Goal: Task Accomplishment & Management: Use online tool/utility

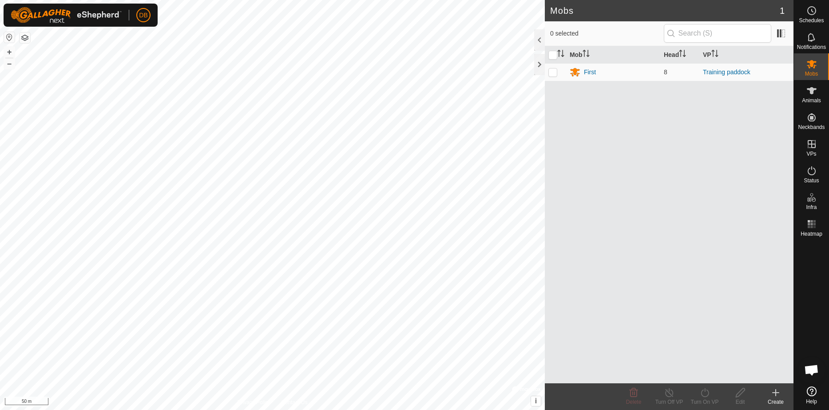
scroll to position [311, 0]
click at [586, 70] on div "First" at bounding box center [590, 72] width 12 height 9
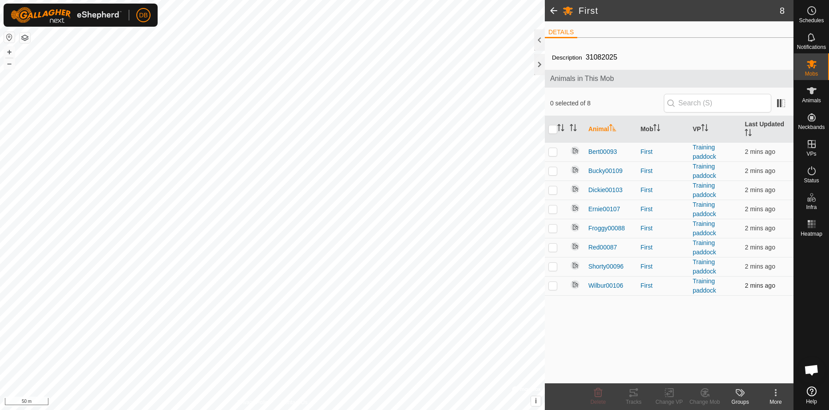
click at [553, 287] on p-checkbox at bounding box center [553, 285] width 9 height 7
checkbox input "false"
click at [552, 248] on p-checkbox at bounding box center [553, 246] width 9 height 7
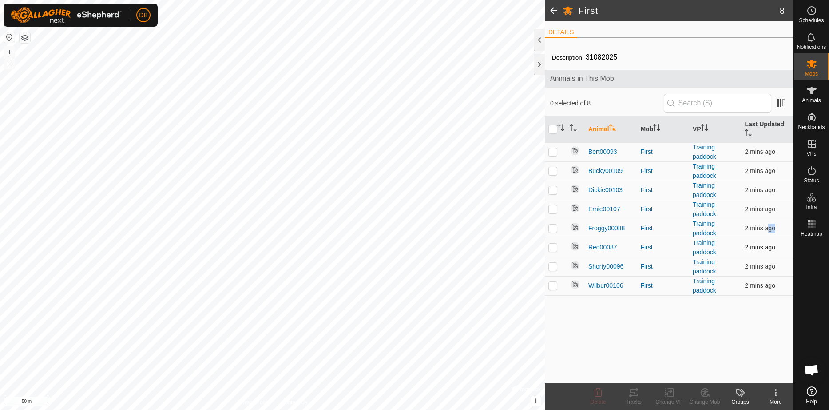
checkbox input "false"
click at [553, 228] on p-checkbox at bounding box center [553, 227] width 9 height 7
checkbox input "false"
click at [554, 283] on p-checkbox at bounding box center [553, 285] width 9 height 7
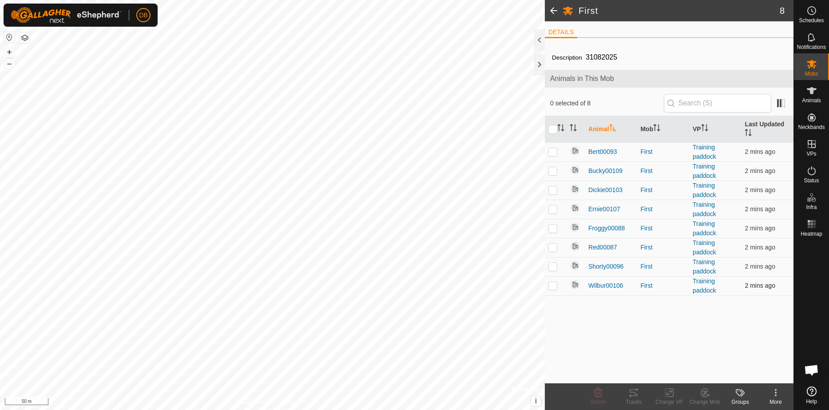
checkbox input "true"
click at [552, 248] on p-checkbox at bounding box center [553, 246] width 9 height 7
checkbox input "true"
click at [553, 229] on p-checkbox at bounding box center [553, 227] width 9 height 7
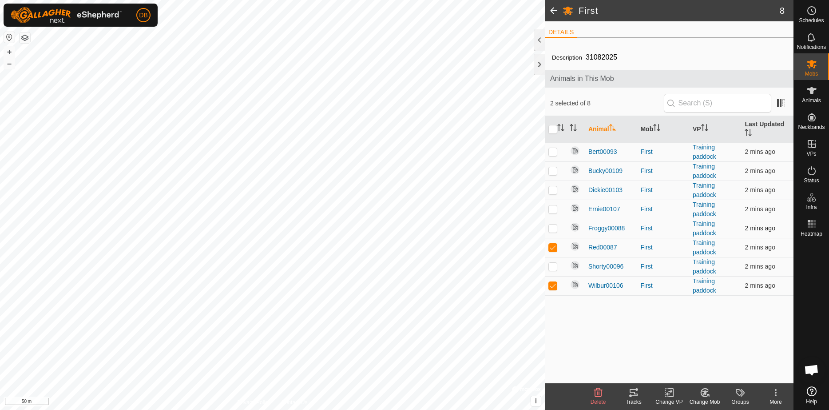
click at [555, 227] on p-checkbox at bounding box center [553, 227] width 9 height 7
checkbox input "true"
click at [630, 397] on icon at bounding box center [634, 392] width 11 height 11
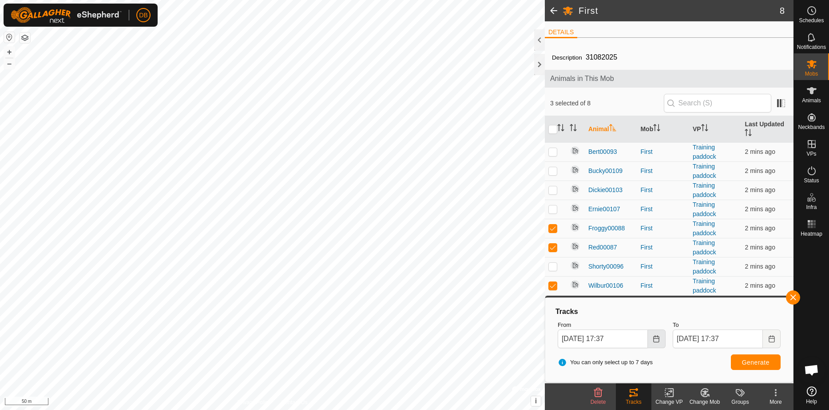
click at [658, 337] on icon "Choose Date" at bounding box center [656, 338] width 7 height 7
click at [658, 339] on icon "Choose Date" at bounding box center [656, 338] width 7 height 7
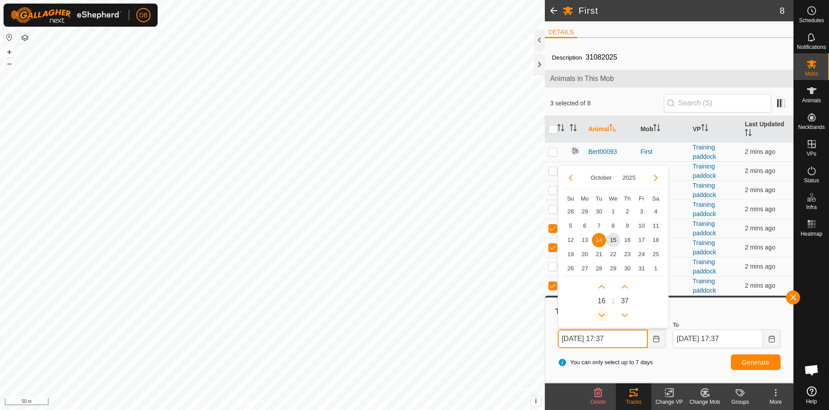
click at [603, 314] on button "Previous Hour" at bounding box center [602, 315] width 14 height 14
click at [614, 236] on span "15" at bounding box center [613, 240] width 14 height 14
type input "[DATE] 15:37"
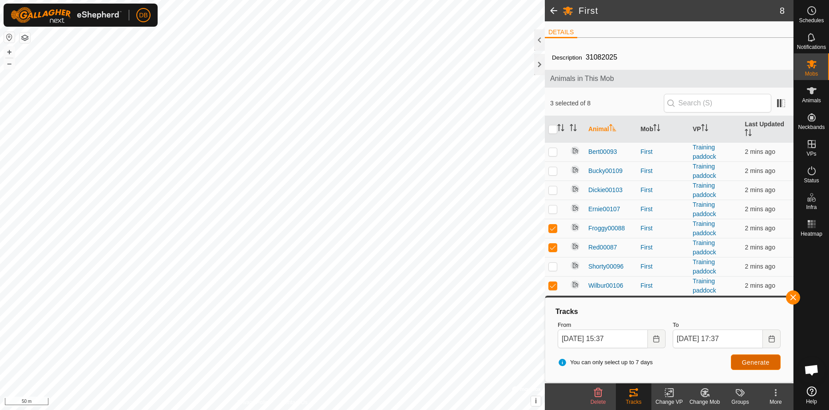
click at [745, 364] on span "Generate" at bounding box center [756, 362] width 28 height 7
